Goal: Use online tool/utility: Use online tool/utility

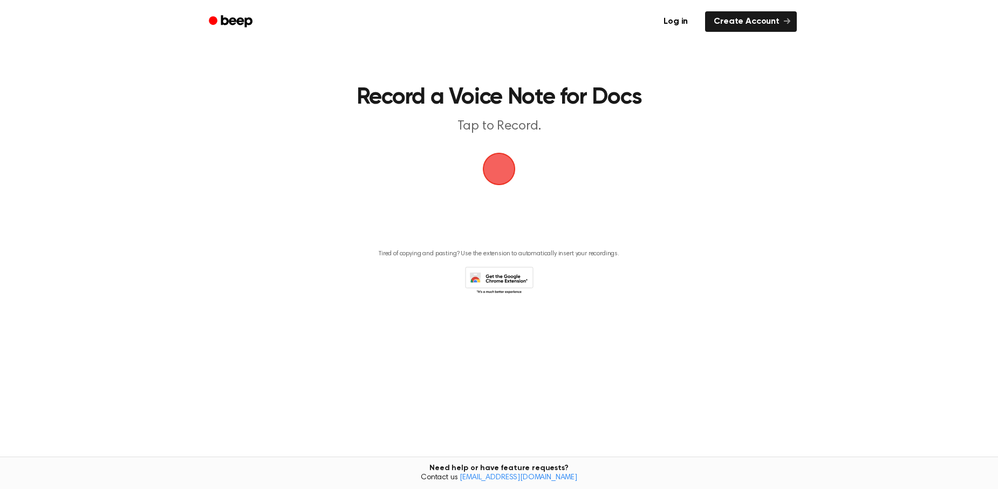
click at [501, 175] on span "button" at bounding box center [499, 169] width 42 height 42
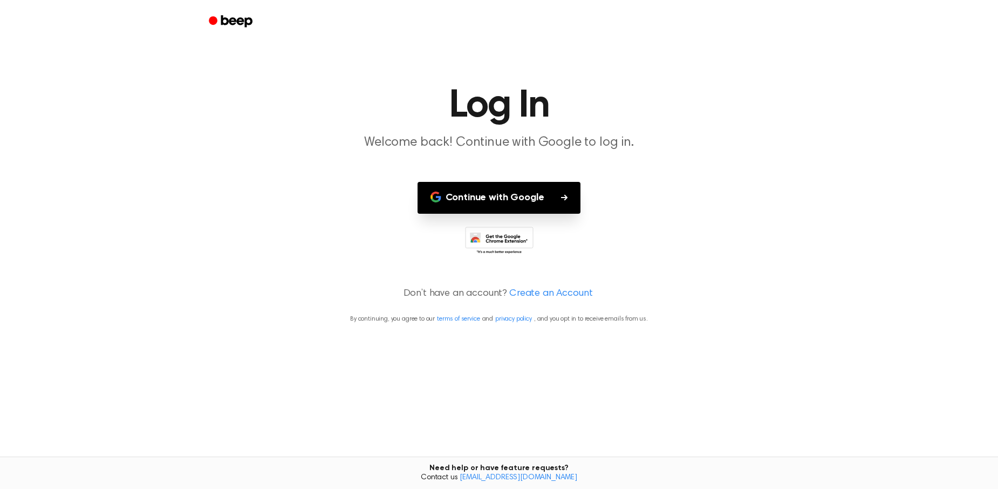
click at [498, 194] on button "Continue with Google" at bounding box center [500, 198] width 164 height 32
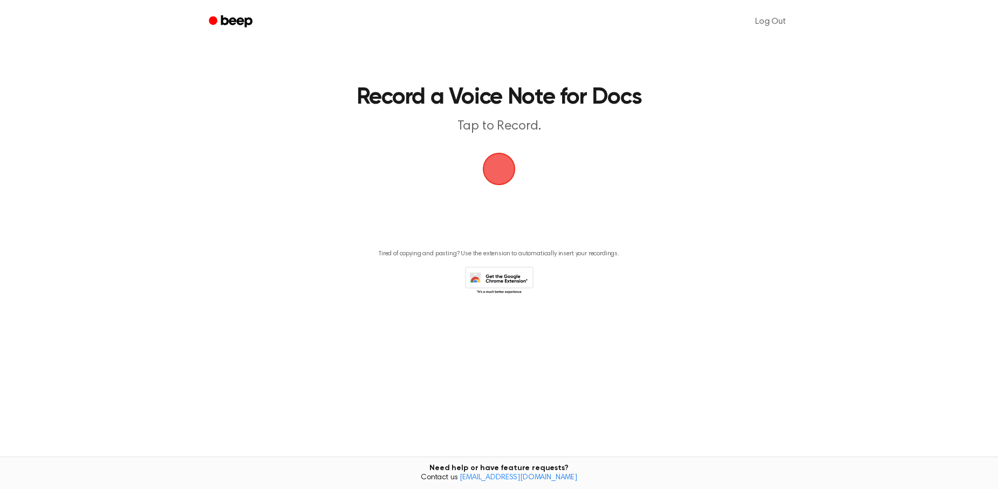
click at [496, 161] on span "button" at bounding box center [499, 169] width 58 height 58
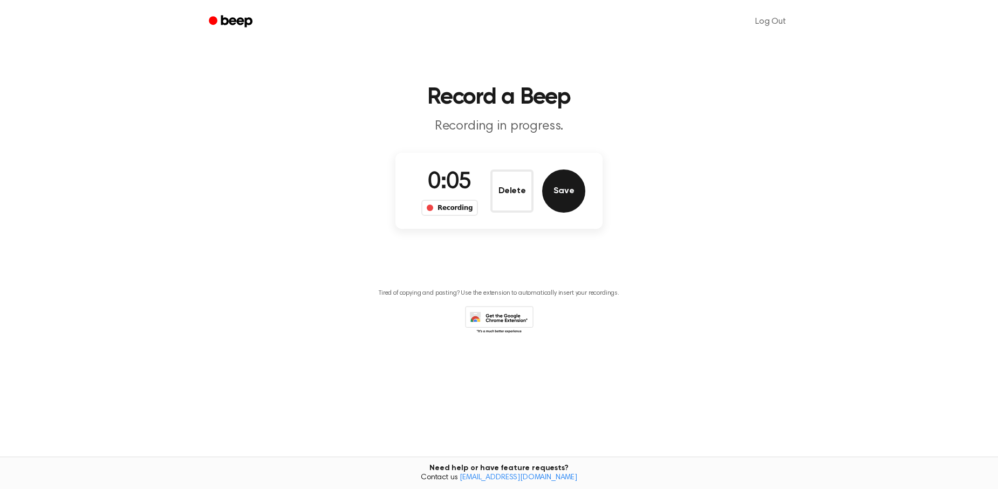
click at [565, 195] on button "Save" at bounding box center [563, 190] width 43 height 43
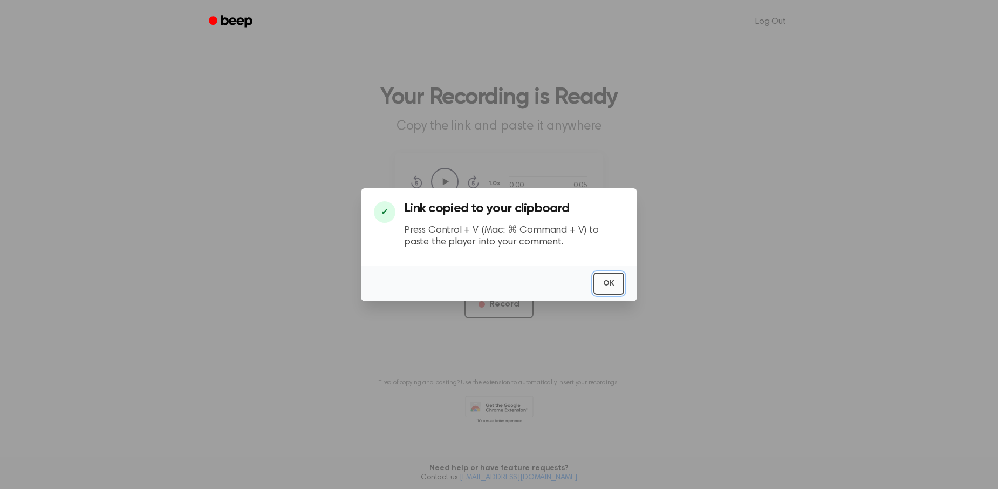
click at [612, 287] on button "OK" at bounding box center [609, 284] width 31 height 22
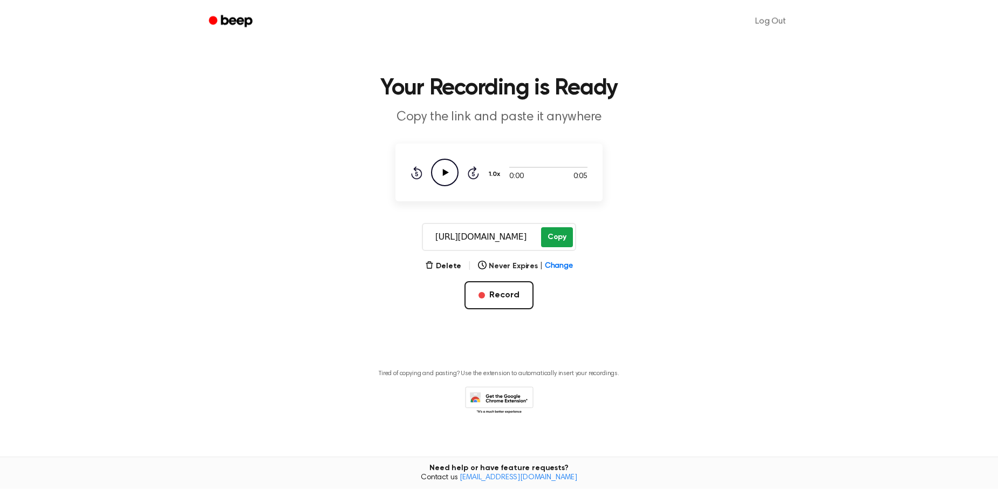
scroll to position [18, 0]
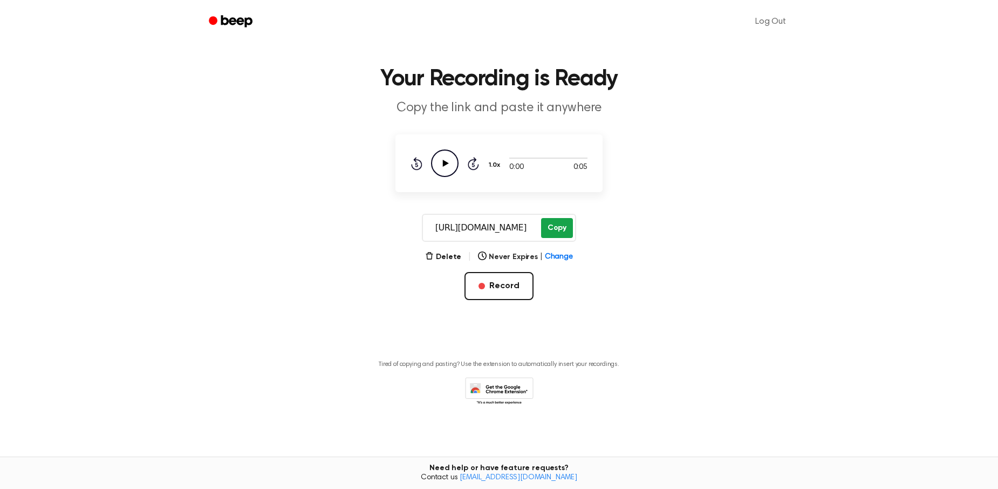
click at [556, 233] on button "Copy" at bounding box center [557, 228] width 32 height 20
